Goal: Task Accomplishment & Management: Manage account settings

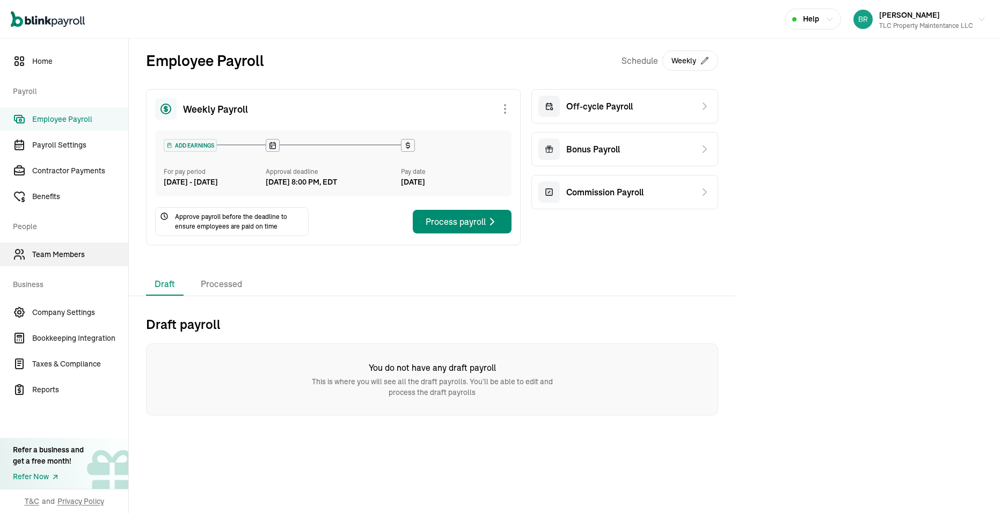
click at [66, 251] on span "Team Members" at bounding box center [80, 254] width 96 height 11
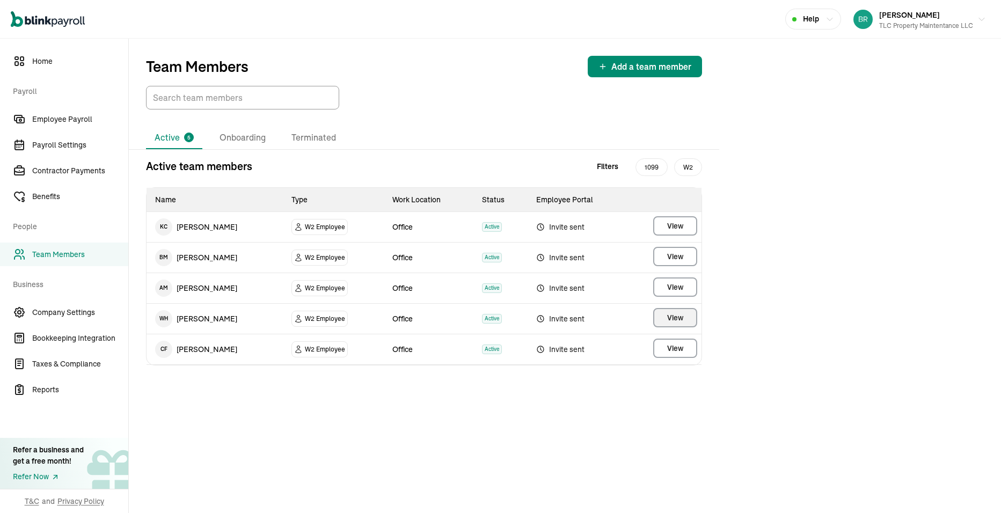
click at [668, 320] on span "View" at bounding box center [675, 317] width 16 height 11
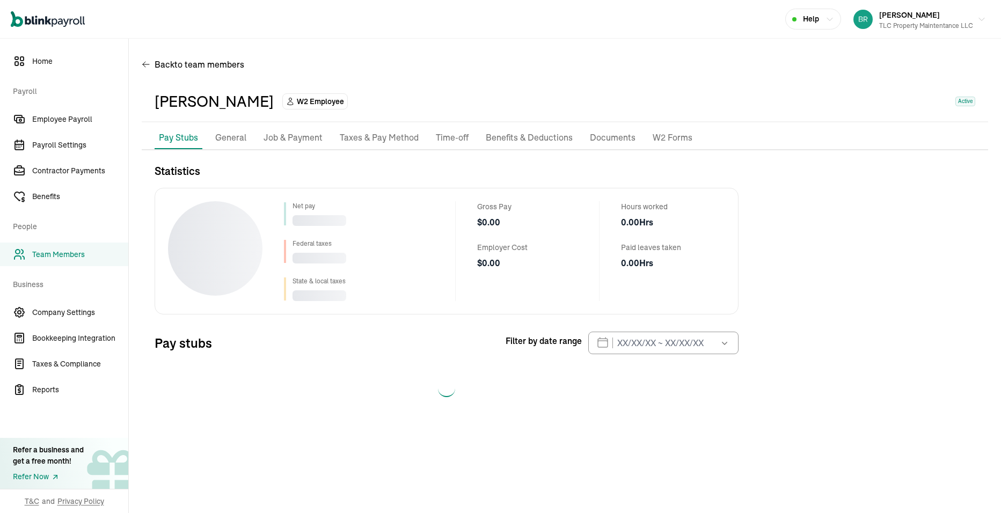
select select "2025"
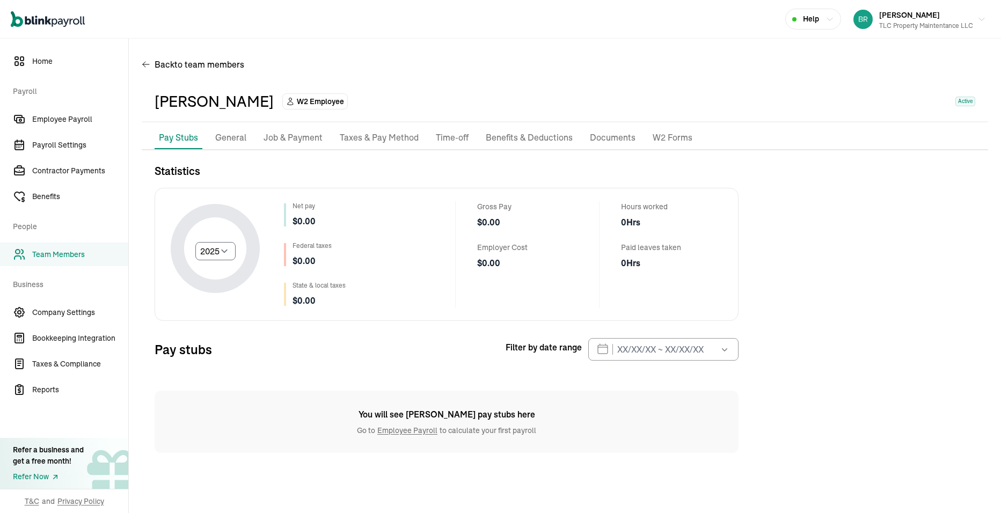
click at [358, 141] on p "Taxes & Pay Method" at bounding box center [379, 138] width 79 height 14
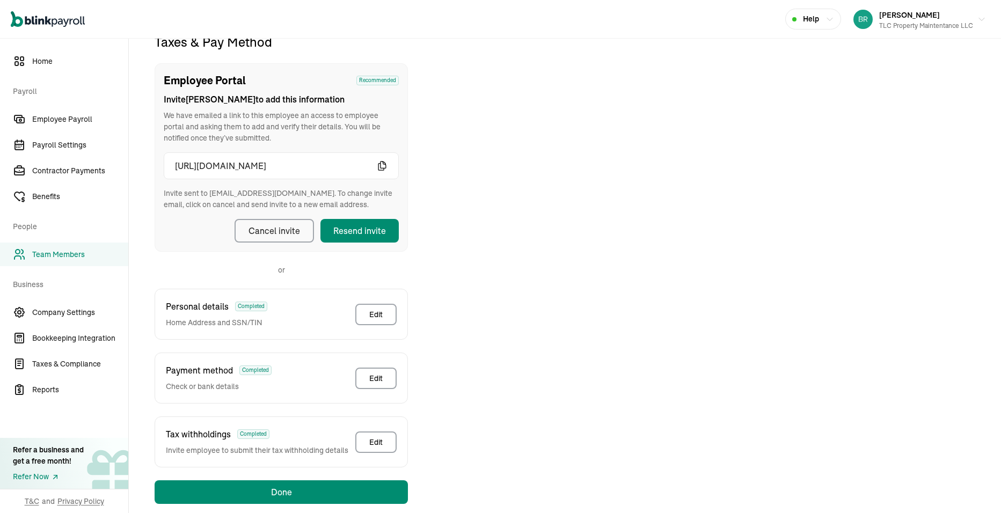
scroll to position [144, 0]
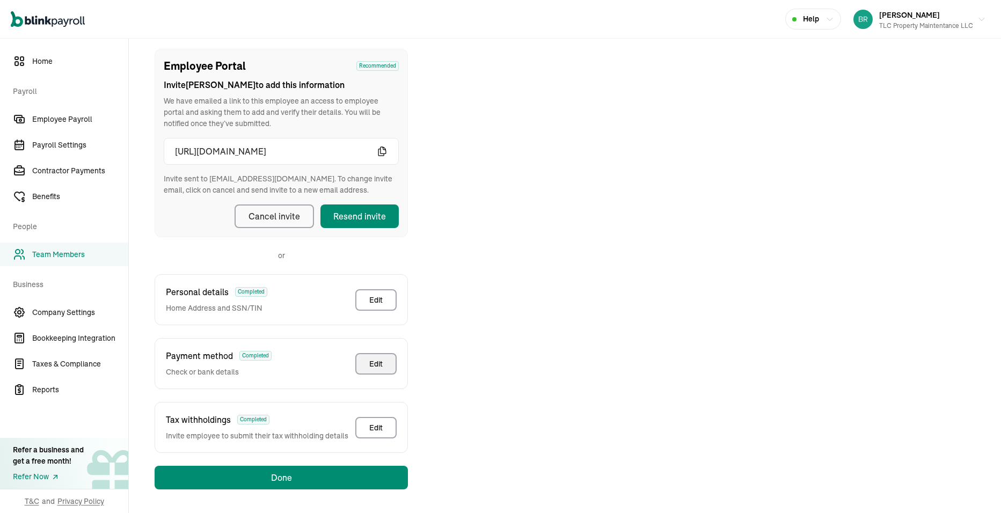
click at [382, 367] on div "Edit" at bounding box center [375, 364] width 13 height 11
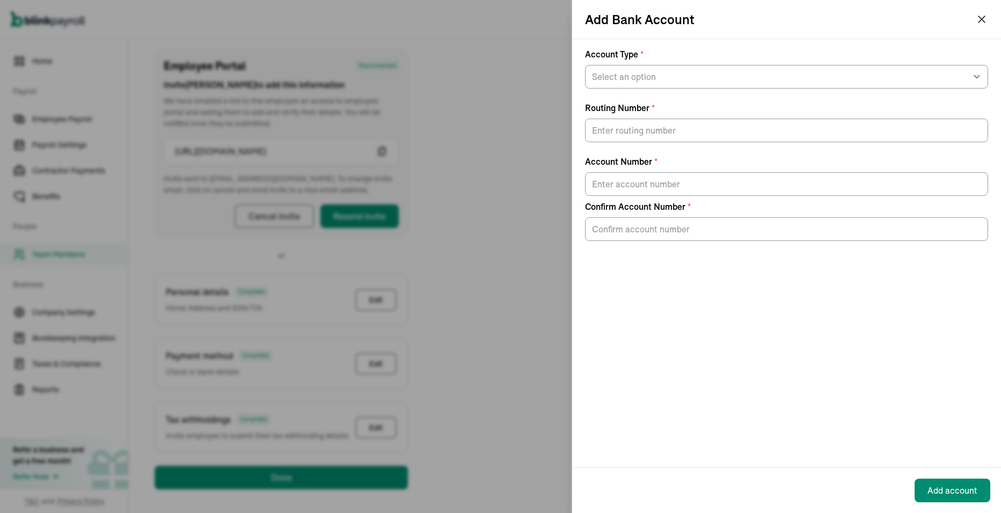
scroll to position [127, 0]
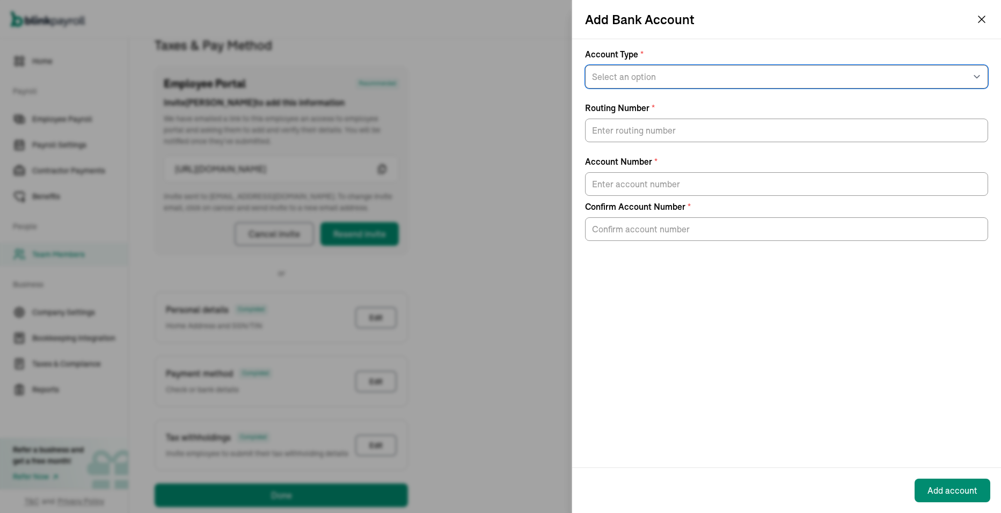
click at [862, 80] on select "Select an option Savings Checking" at bounding box center [786, 77] width 403 height 24
select select "Checking"
click at [585, 65] on select "Select an option Savings Checking" at bounding box center [786, 77] width 403 height 24
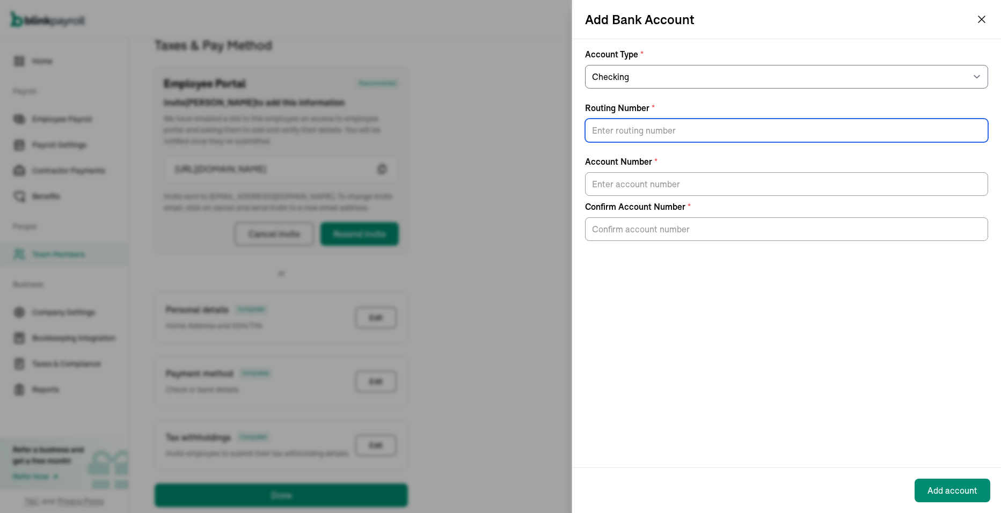
click at [654, 137] on input "Routing Number *" at bounding box center [786, 131] width 403 height 24
type input "041215663"
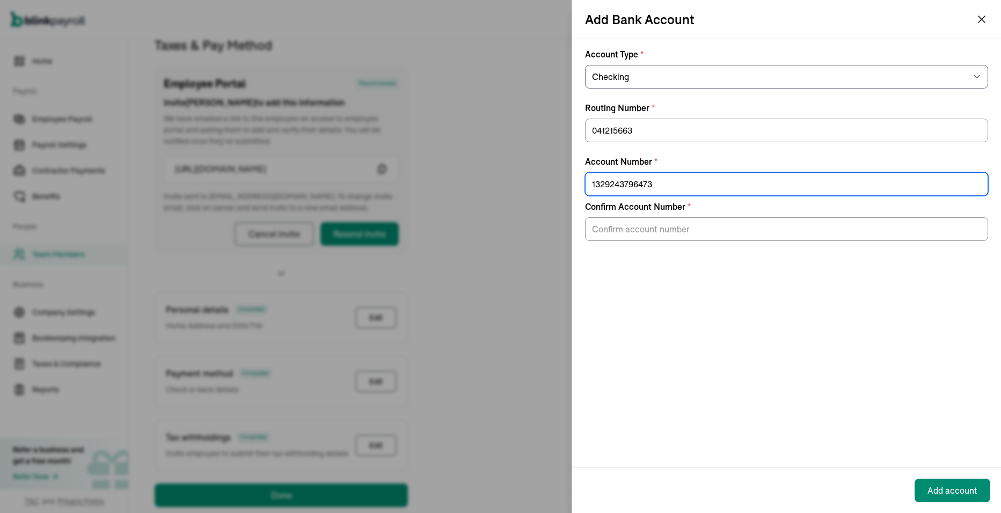
type input "1329243796473"
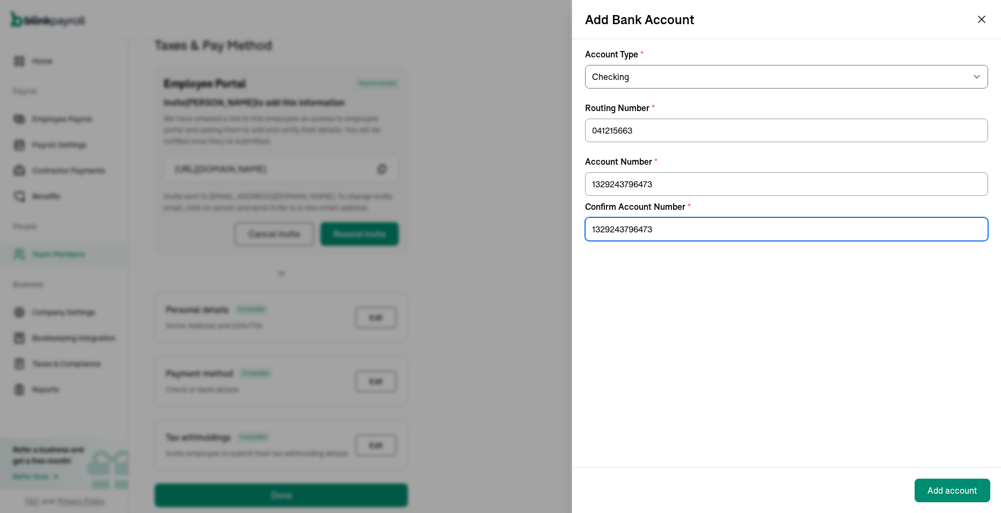
type input "1329243796473"
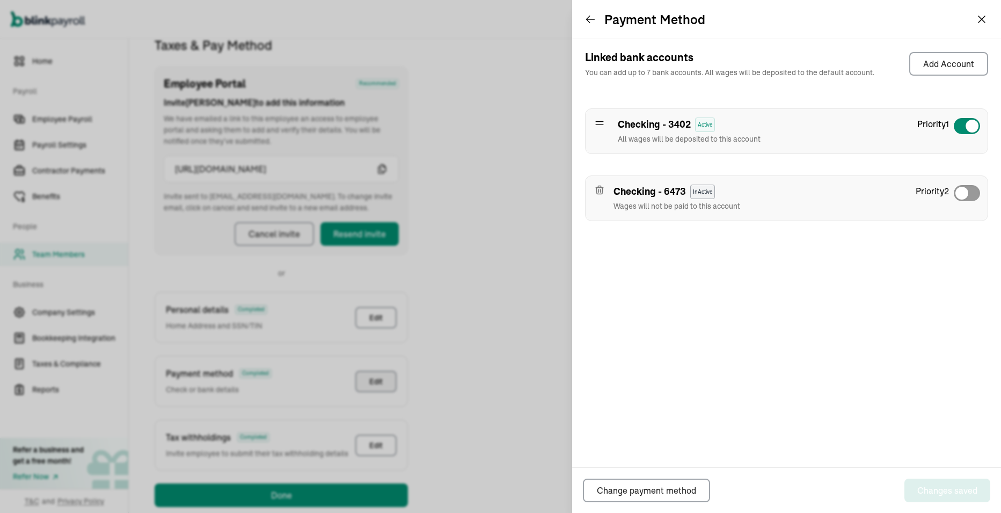
click at [603, 126] on icon at bounding box center [599, 123] width 11 height 11
click at [598, 122] on icon at bounding box center [600, 123] width 8 height 3
click at [967, 194] on span at bounding box center [961, 193] width 13 height 13
checkbox input "true"
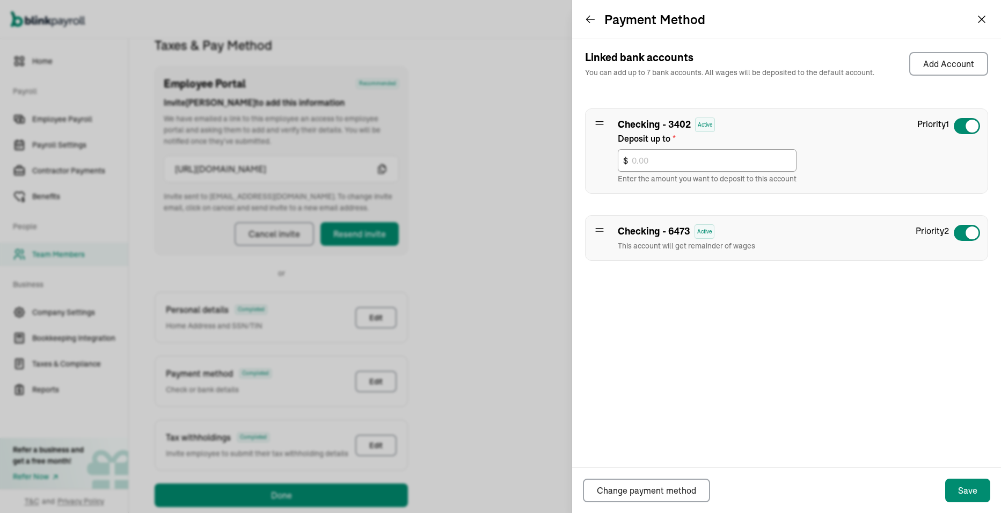
click at [962, 124] on div at bounding box center [966, 126] width 27 height 17
checkbox input "false"
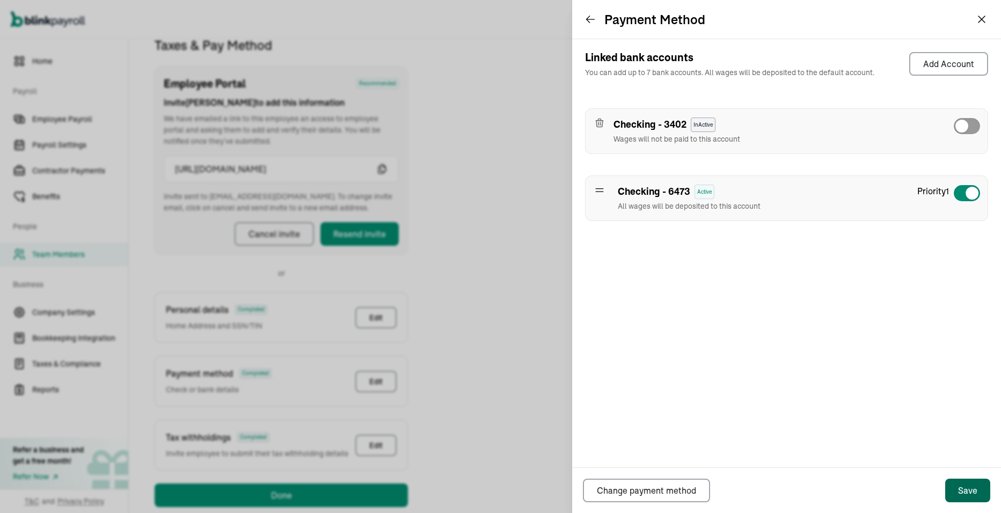
click at [958, 493] on button "Save" at bounding box center [967, 491] width 45 height 24
